Goal: Task Accomplishment & Management: Use online tool/utility

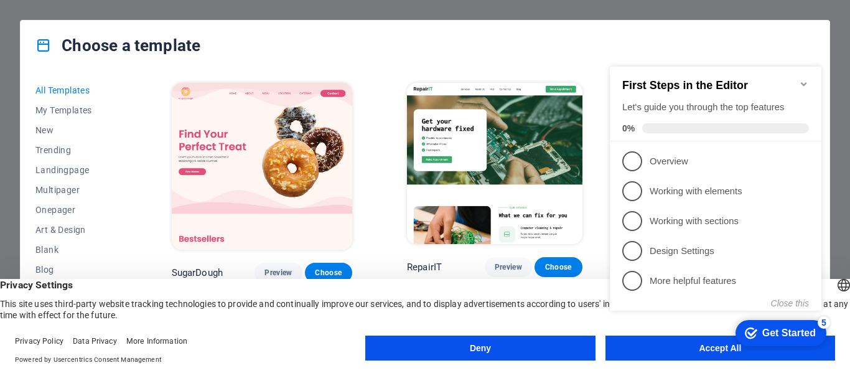
click at [0, 12] on div "Choose a template All Templates My Templates New Trending Landingpage Multipage…" at bounding box center [425, 186] width 850 height 373
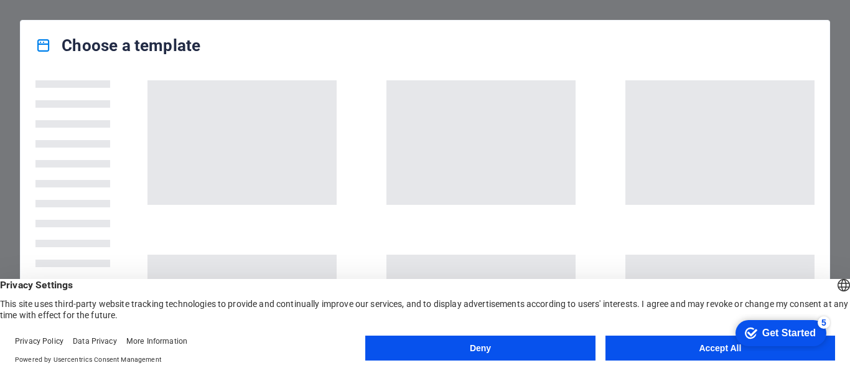
click at [705, 333] on footer "Privacy Policy Data Privacy More Information Powered by Usercentrics Consent Ma…" at bounding box center [425, 350] width 850 height 45
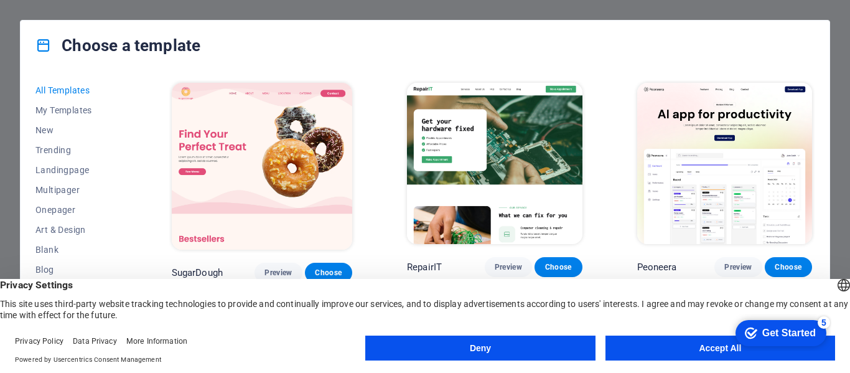
click at [702, 337] on button "Accept All" at bounding box center [720, 347] width 230 height 25
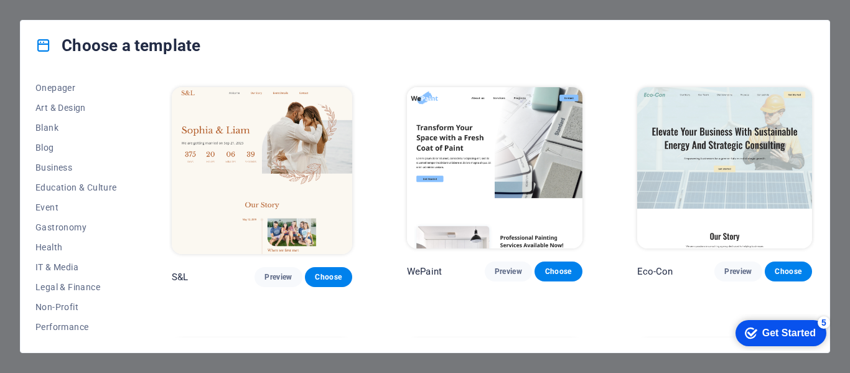
scroll to position [126, 0]
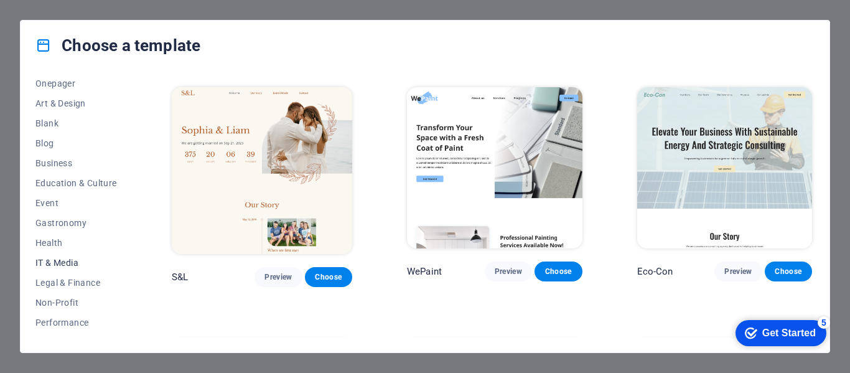
click at [72, 263] on span "IT & Media" at bounding box center [75, 263] width 81 height 10
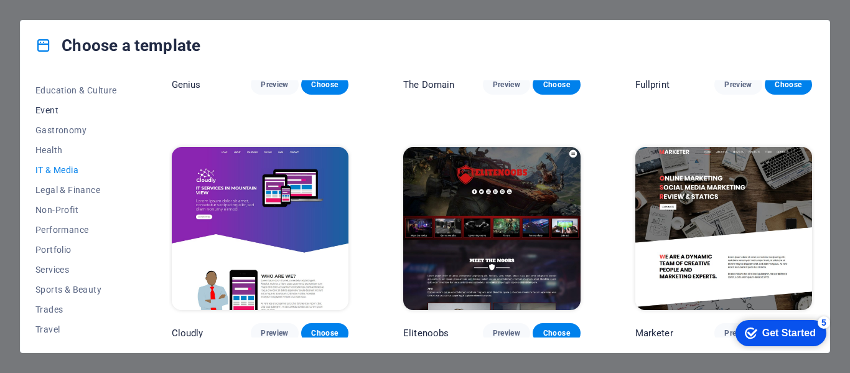
scroll to position [218, 0]
click at [63, 264] on button "Services" at bounding box center [75, 271] width 81 height 20
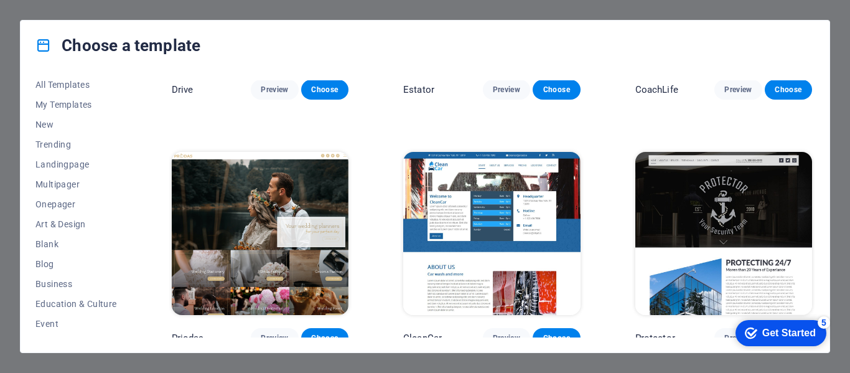
scroll to position [0, 0]
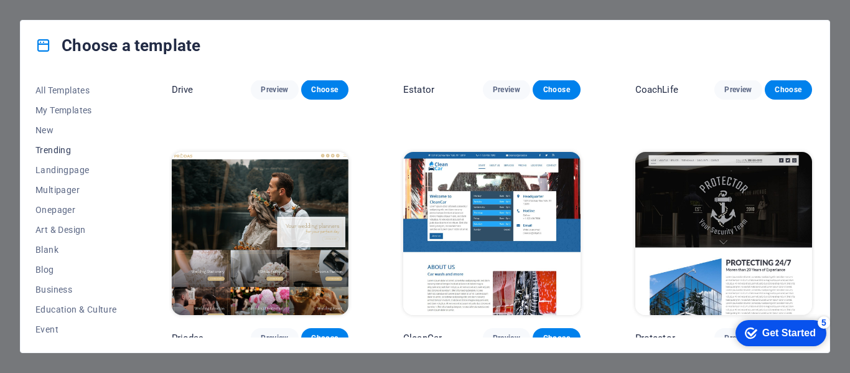
click at [60, 151] on span "Trending" at bounding box center [75, 150] width 81 height 10
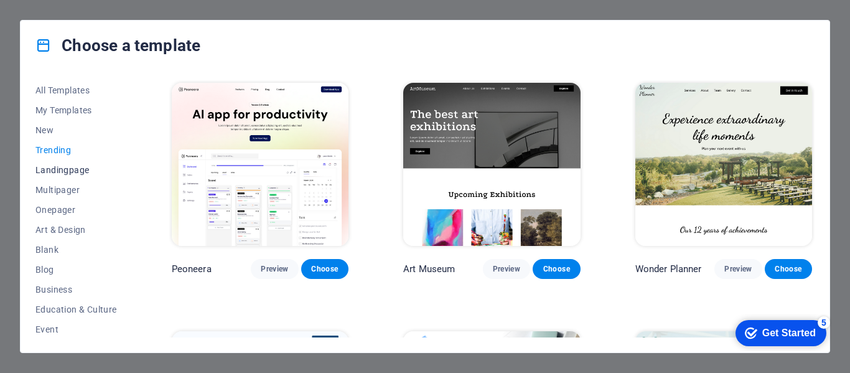
click at [68, 169] on span "Landingpage" at bounding box center [75, 170] width 81 height 10
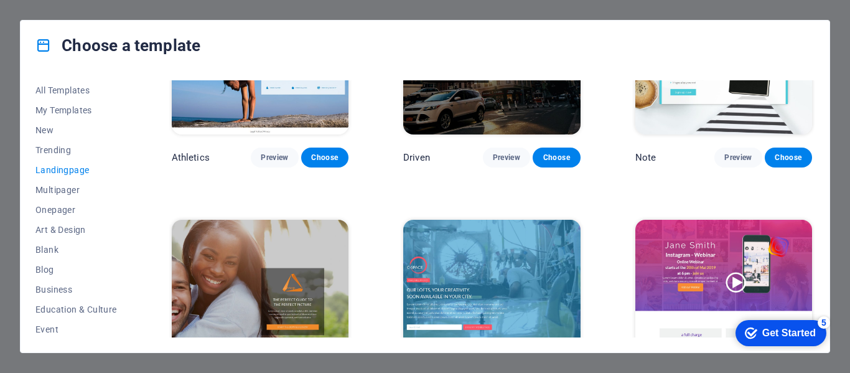
scroll to position [860, 0]
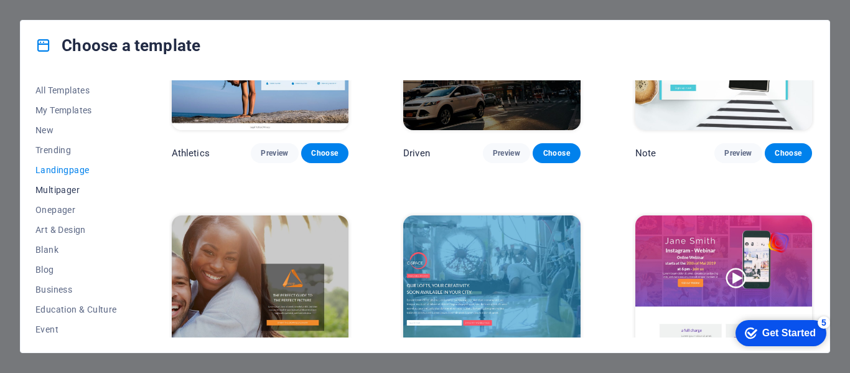
click at [63, 187] on span "Multipager" at bounding box center [75, 190] width 81 height 10
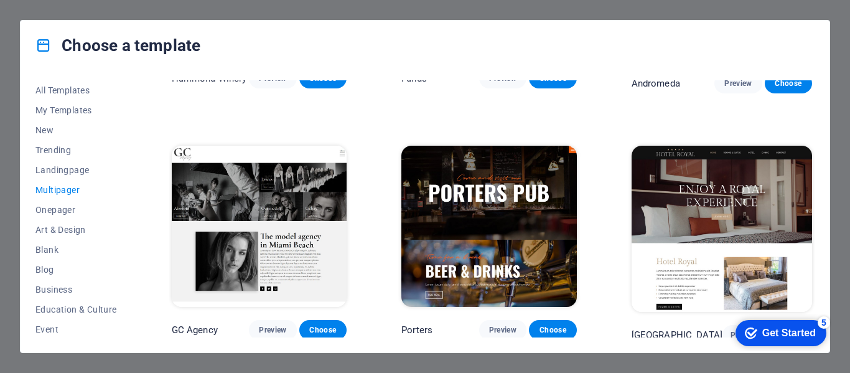
scroll to position [4470, 0]
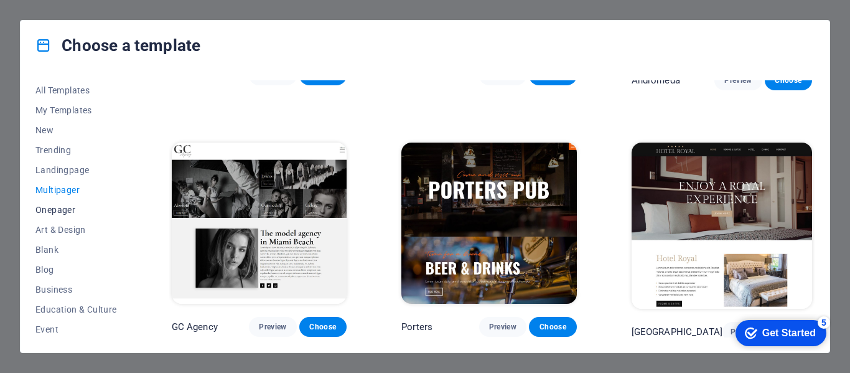
click at [60, 205] on span "Onepager" at bounding box center [75, 210] width 81 height 10
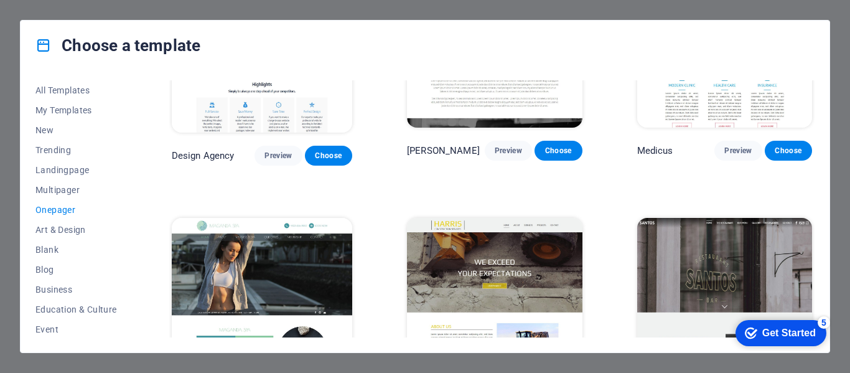
scroll to position [5407, 0]
click at [75, 234] on span "Art & Design" at bounding box center [75, 230] width 81 height 10
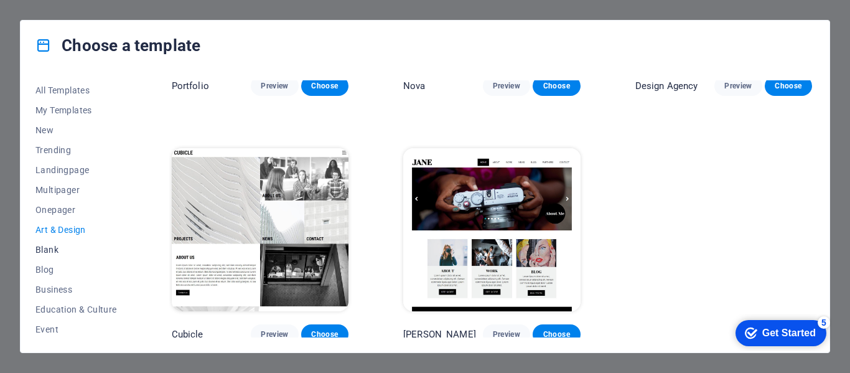
click at [58, 250] on span "Blank" at bounding box center [75, 249] width 81 height 10
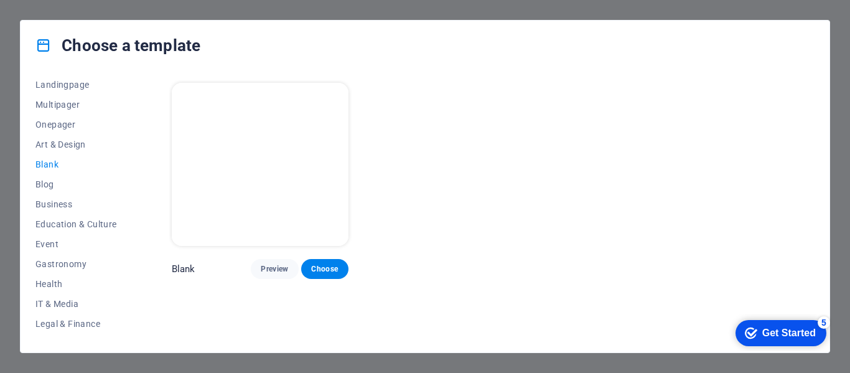
scroll to position [86, 0]
click at [71, 203] on span "Business" at bounding box center [75, 203] width 81 height 10
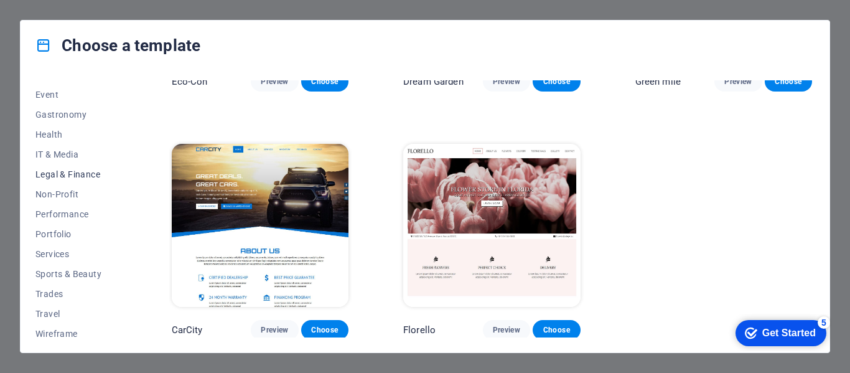
scroll to position [235, 0]
click at [67, 127] on button "Health" at bounding box center [75, 134] width 81 height 20
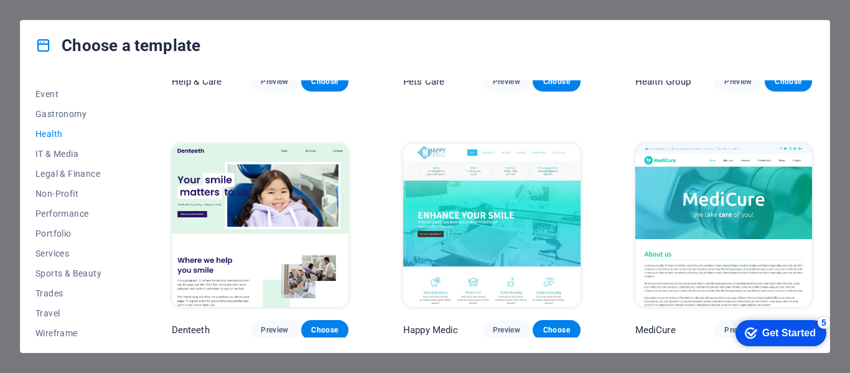
scroll to position [0, 0]
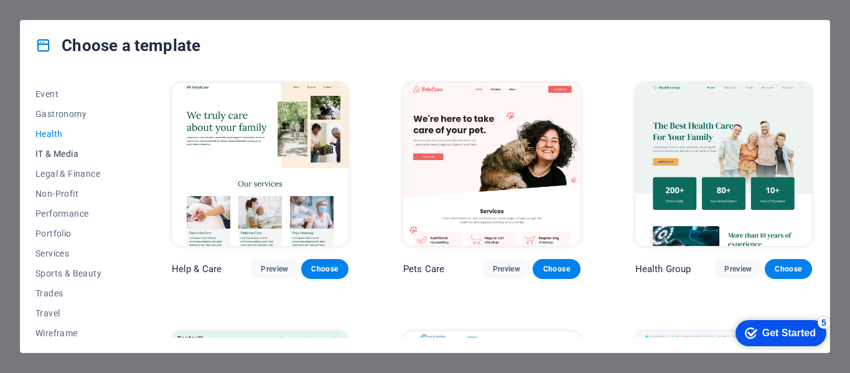
click at [67, 147] on button "IT & Media" at bounding box center [75, 154] width 81 height 20
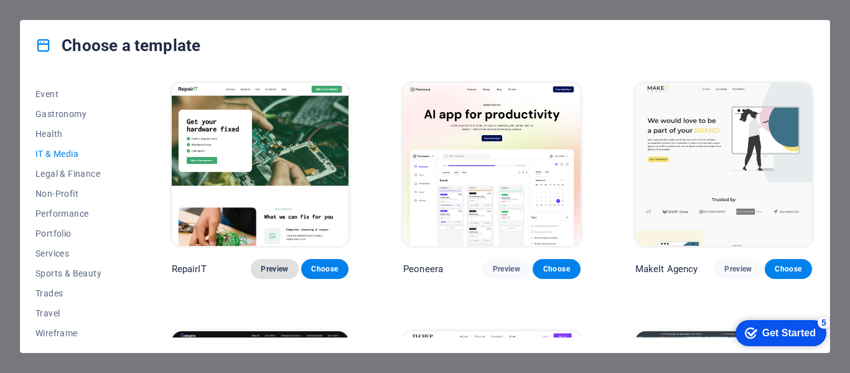
click at [278, 260] on button "Preview" at bounding box center [274, 269] width 47 height 20
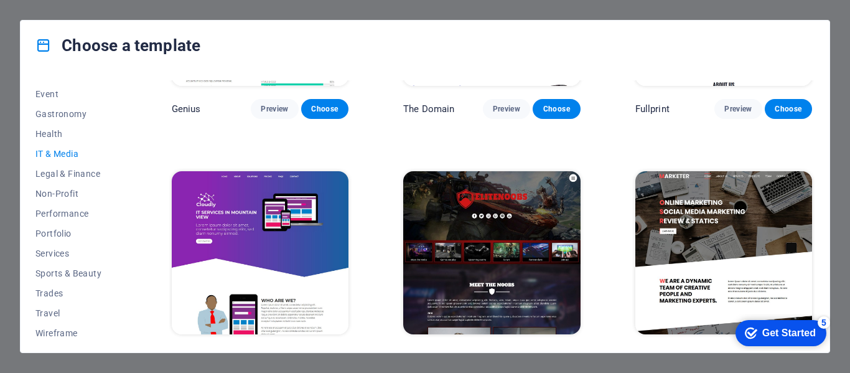
scroll to position [681, 0]
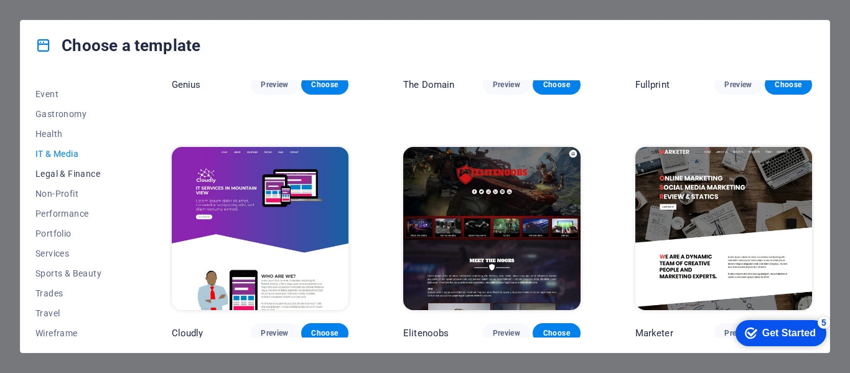
click at [68, 169] on span "Legal & Finance" at bounding box center [75, 174] width 81 height 10
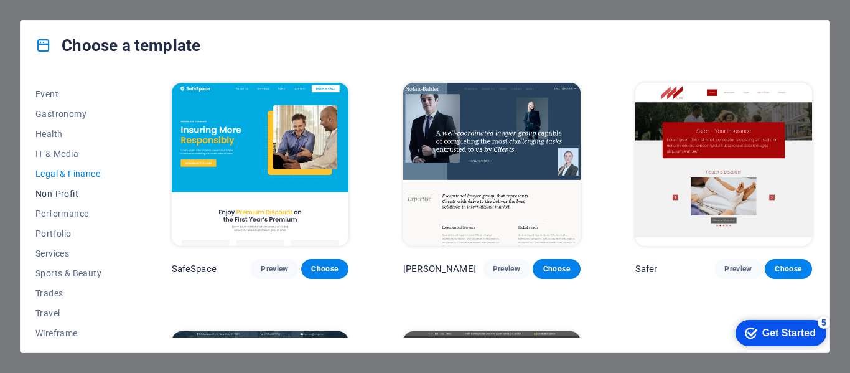
click at [58, 194] on span "Non-Profit" at bounding box center [75, 193] width 81 height 10
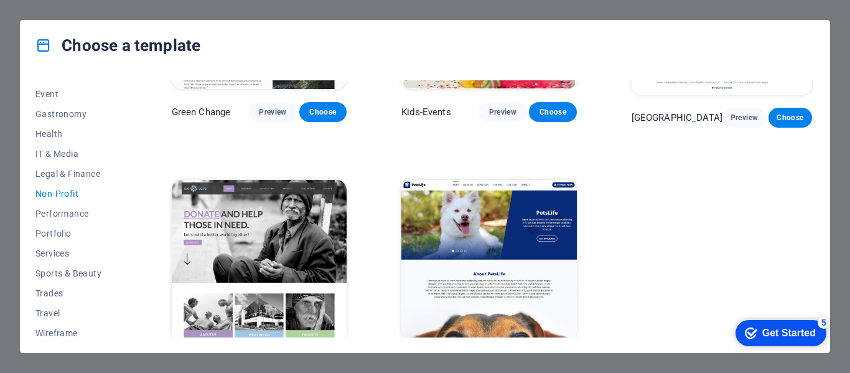
scroll to position [192, 0]
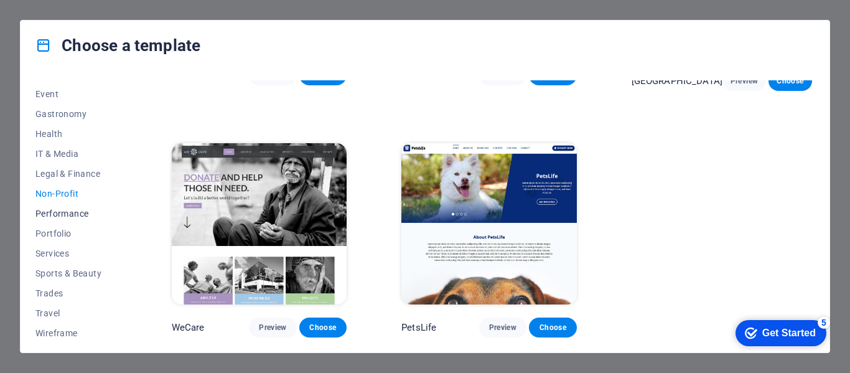
click at [55, 216] on span "Performance" at bounding box center [75, 213] width 81 height 10
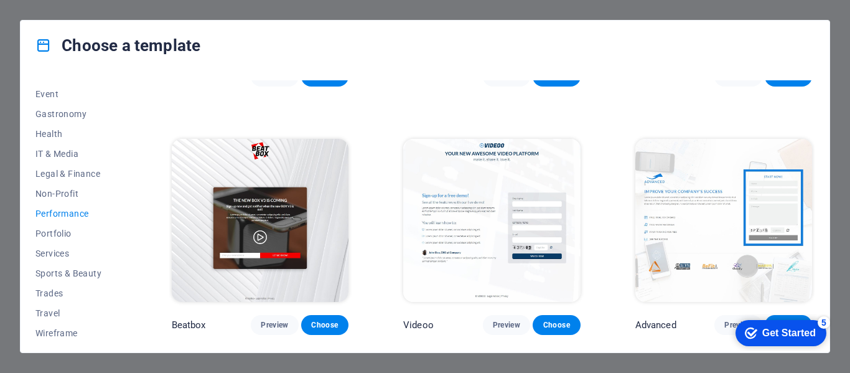
scroll to position [0, 0]
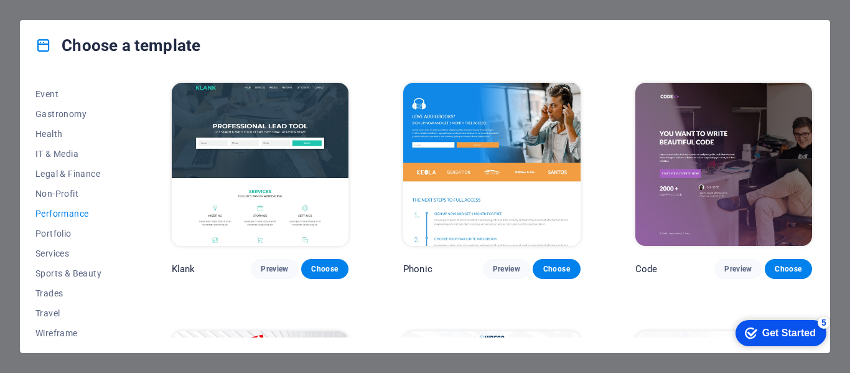
click at [837, 39] on div "Choose a template All Templates My Templates New Trending Landingpage Multipage…" at bounding box center [425, 186] width 850 height 373
